Goal: Navigation & Orientation: Find specific page/section

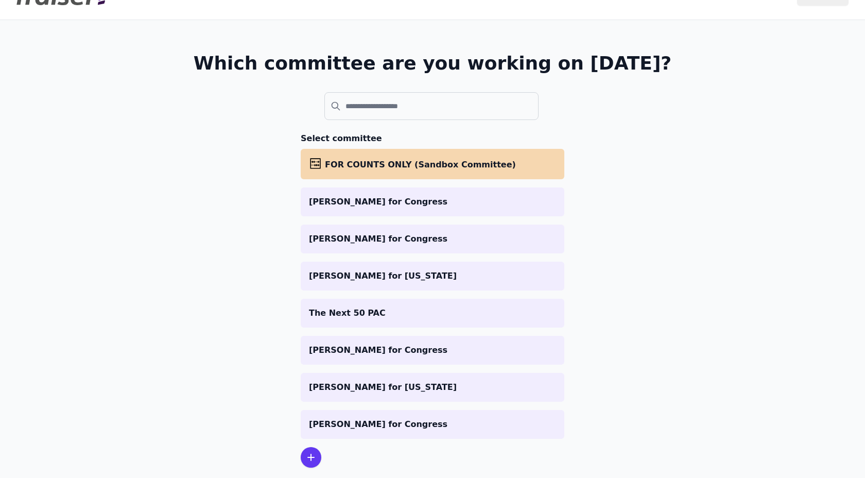
scroll to position [52, 0]
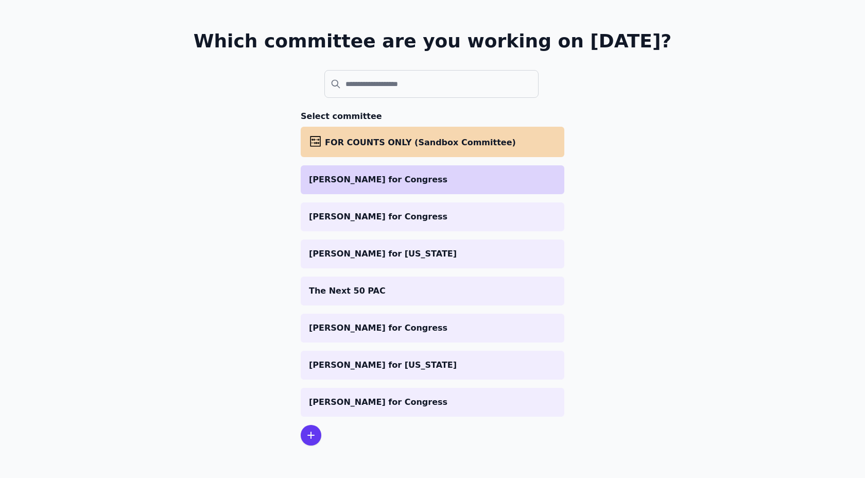
click at [368, 175] on p "[PERSON_NAME] for Congress" at bounding box center [432, 180] width 247 height 12
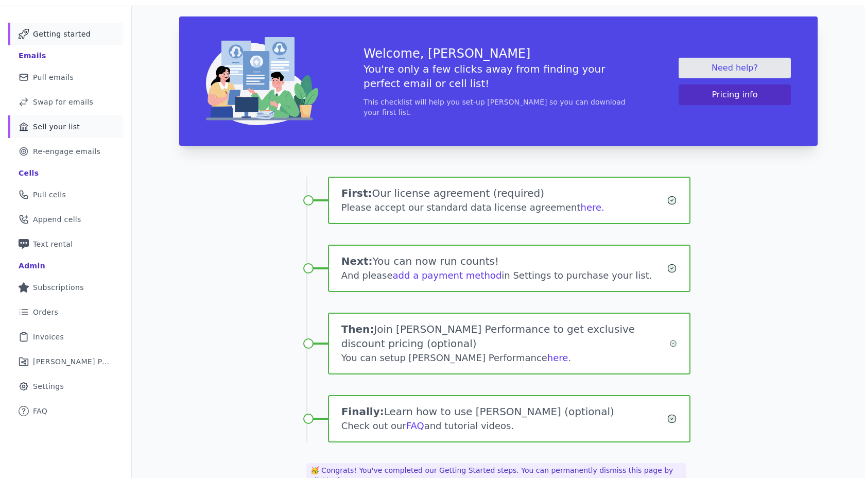
scroll to position [74, 0]
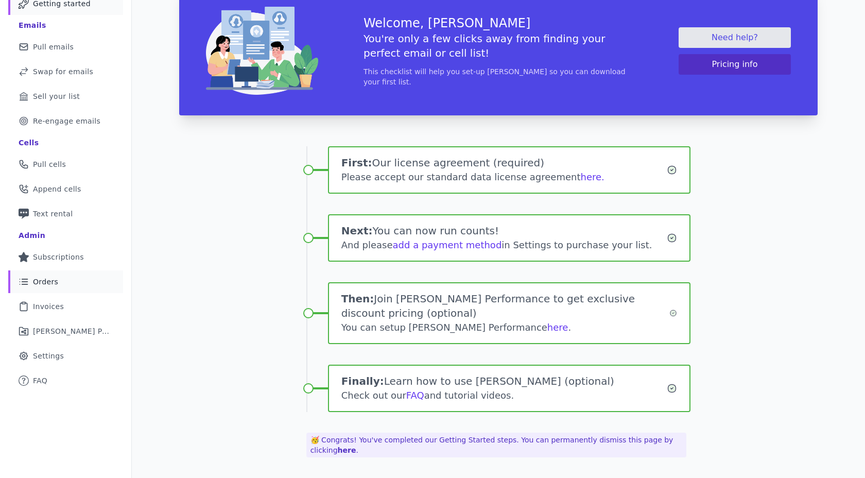
click at [60, 284] on link "List Icon Outline of bulleted list Orders" at bounding box center [65, 281] width 115 height 23
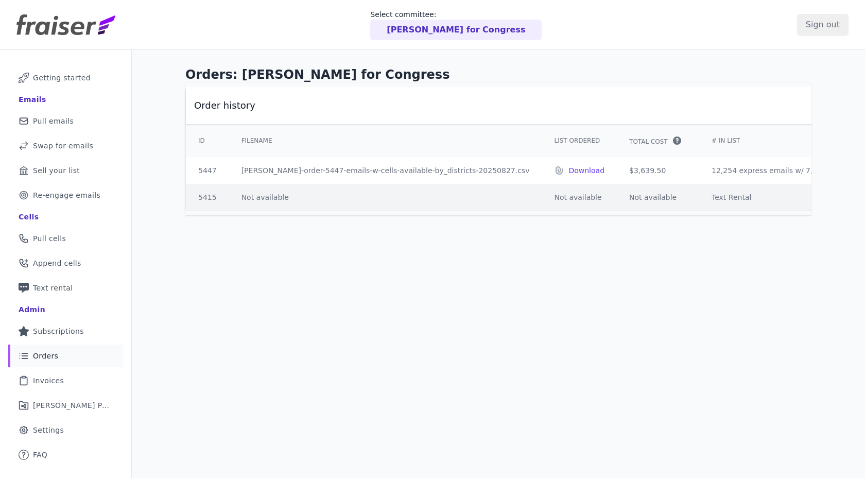
click at [215, 46] on header "Select committee: Halpin for Congress Sign out" at bounding box center [432, 25] width 865 height 50
